Goal: Task Accomplishment & Management: Manage account settings

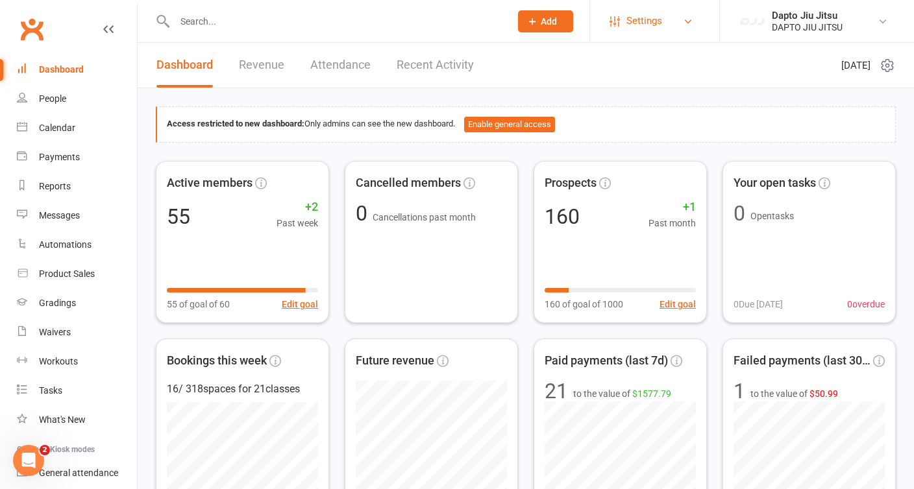
click at [633, 18] on span "Settings" at bounding box center [644, 20] width 36 height 29
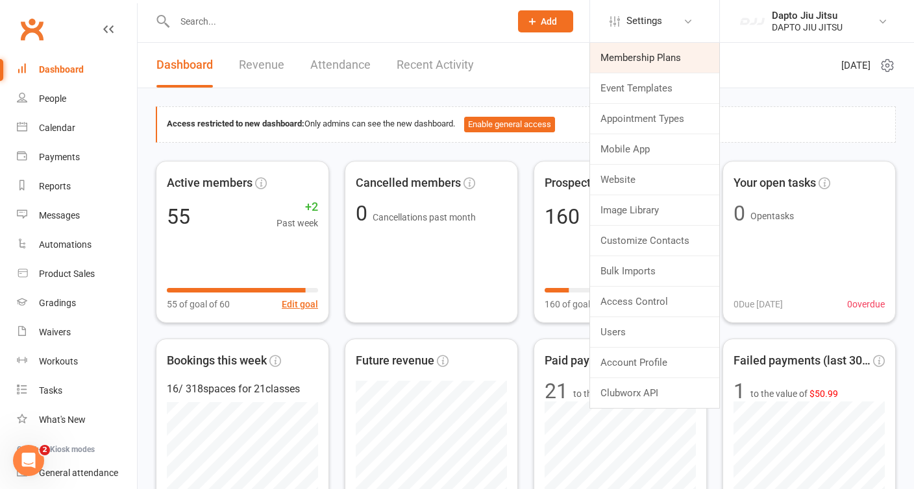
click at [673, 55] on link "Membership Plans" at bounding box center [654, 58] width 129 height 30
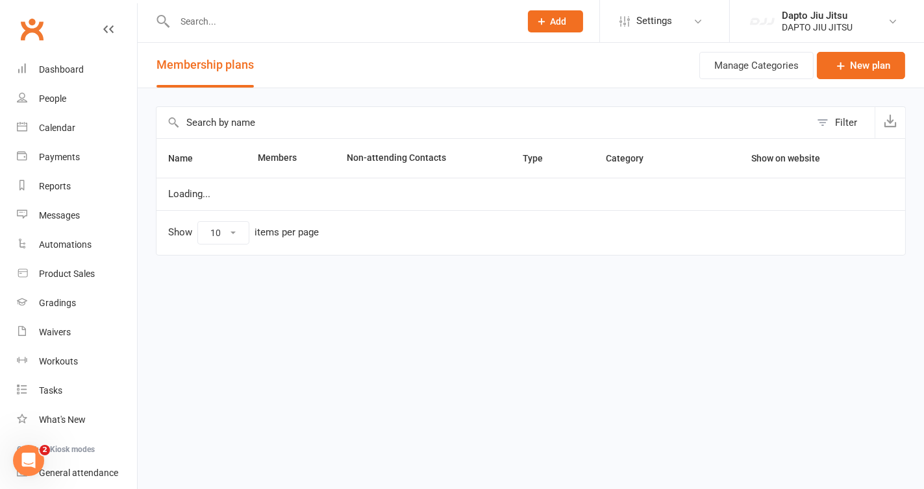
select select "50"
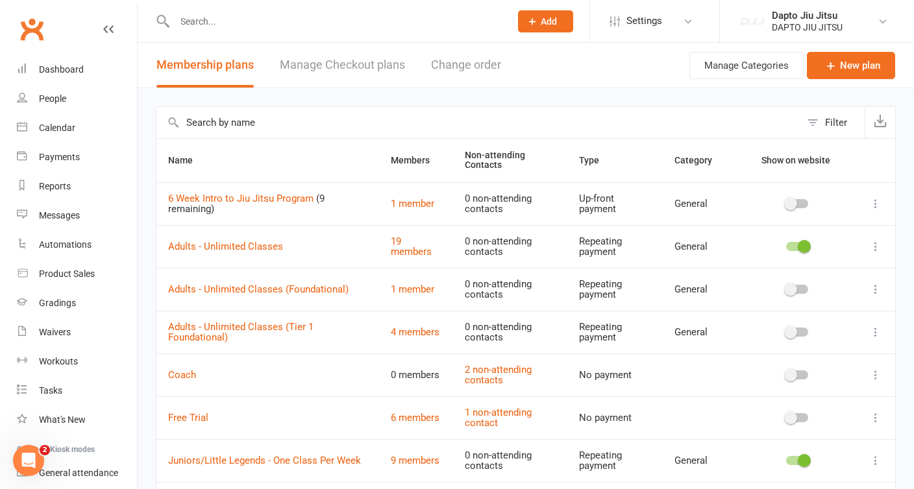
click at [364, 67] on link "Manage Checkout plans" at bounding box center [342, 65] width 125 height 45
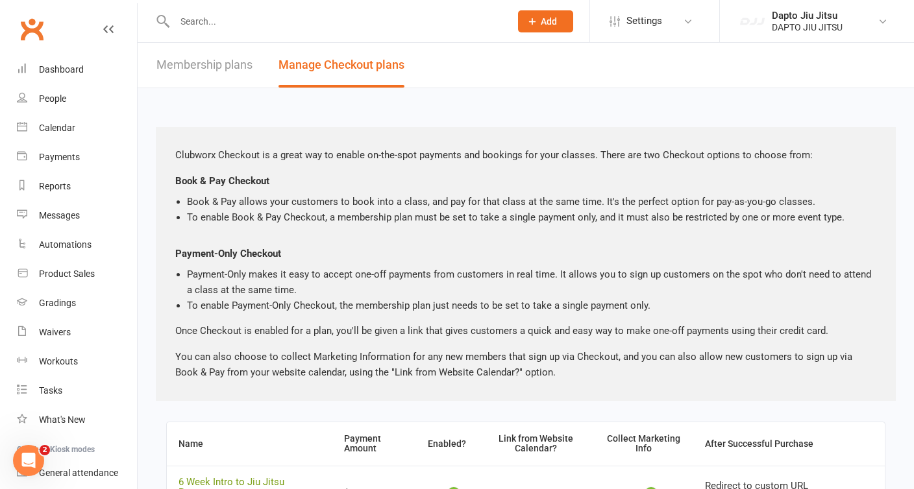
scroll to position [122, 0]
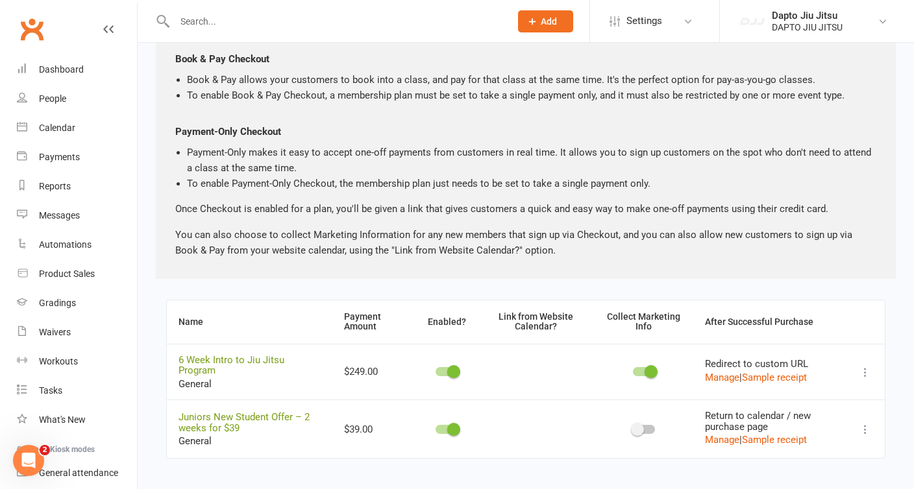
click at [865, 423] on icon at bounding box center [865, 429] width 13 height 13
click at [785, 441] on link "Copy direct link to clipboard" at bounding box center [791, 446] width 143 height 26
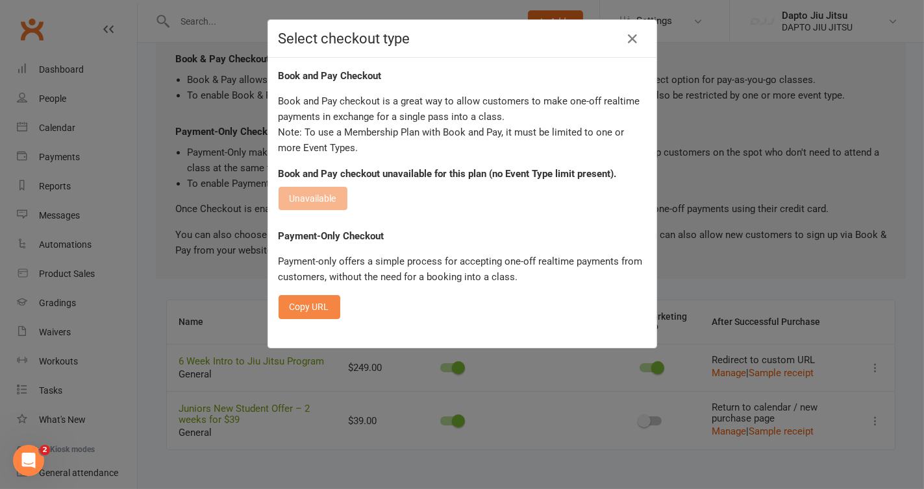
click at [304, 314] on button "Copy URL" at bounding box center [309, 306] width 62 height 23
click at [626, 40] on icon "button" at bounding box center [633, 39] width 16 height 16
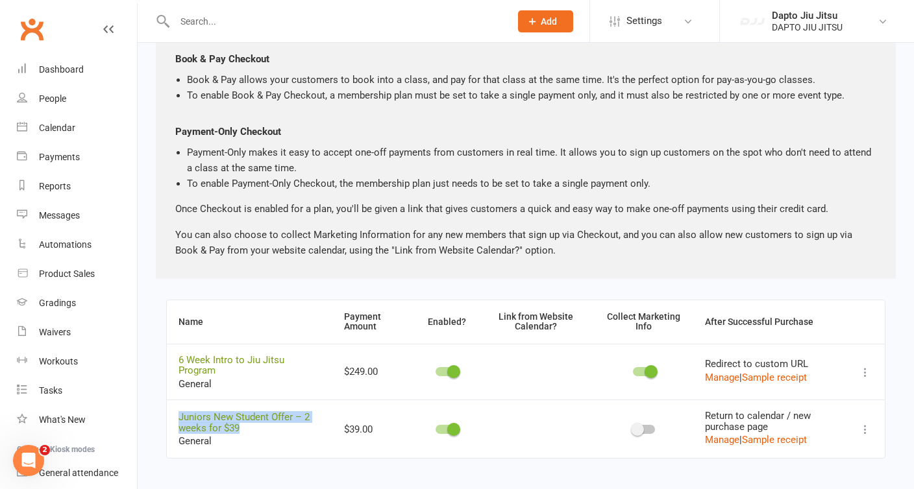
drag, startPoint x: 245, startPoint y: 419, endPoint x: 173, endPoint y: 404, distance: 73.1
click at [173, 404] on td "Juniors New Student Offer – 2 weeks for $39 General" at bounding box center [250, 429] width 166 height 58
copy link "Juniors New Student Offer – 2 weeks for $39"
